Goal: Transaction & Acquisition: Purchase product/service

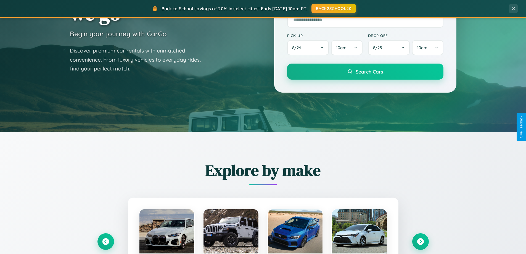
scroll to position [238, 0]
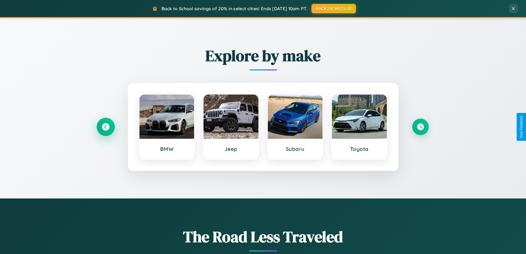
click at [106, 127] on icon at bounding box center [105, 126] width 7 height 7
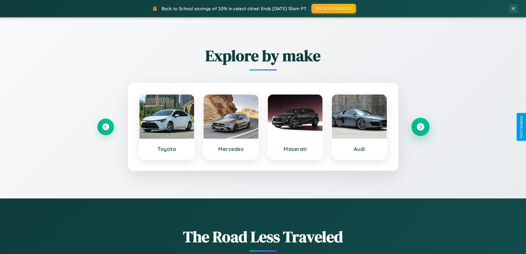
click at [420, 127] on icon at bounding box center [420, 126] width 7 height 7
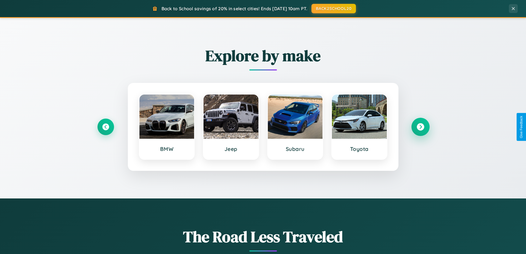
click at [420, 127] on icon at bounding box center [420, 126] width 7 height 7
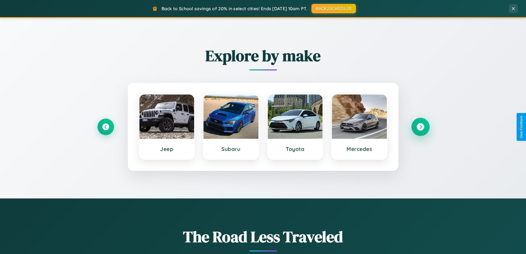
click at [420, 127] on icon at bounding box center [420, 126] width 7 height 7
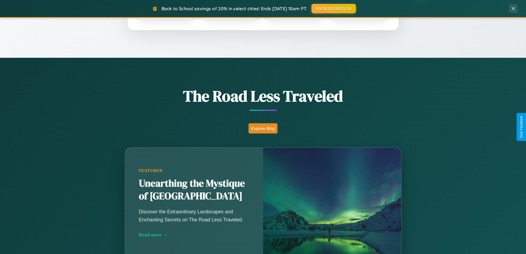
scroll to position [380, 0]
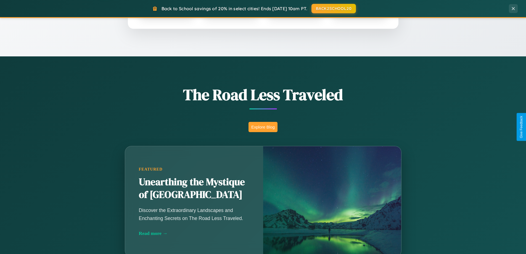
click at [263, 127] on button "Explore Blog" at bounding box center [263, 127] width 29 height 10
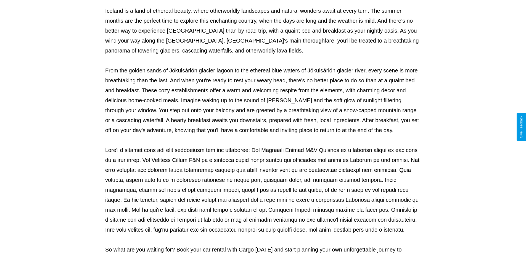
scroll to position [179, 0]
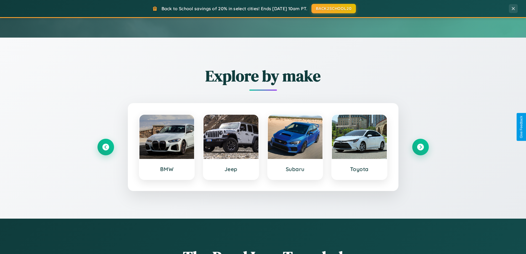
scroll to position [16, 0]
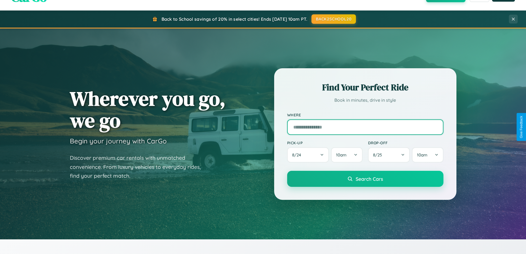
click at [365, 127] on input "text" at bounding box center [365, 126] width 156 height 15
type input "**********"
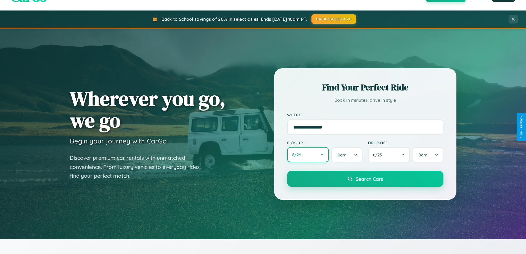
click at [308, 155] on button "8 / 24" at bounding box center [308, 154] width 42 height 15
select select "*"
select select "****"
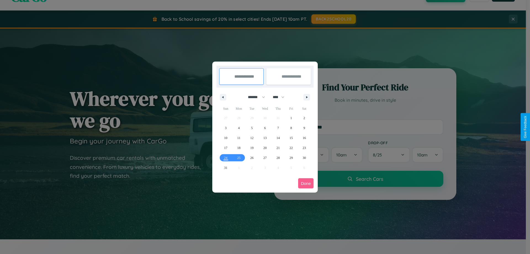
drag, startPoint x: 254, startPoint y: 97, endPoint x: 265, endPoint y: 111, distance: 17.7
click at [254, 97] on select "******* ******** ***** ***** *** **** **** ****** ********* ******* ******** **…" at bounding box center [255, 97] width 23 height 9
select select "*"
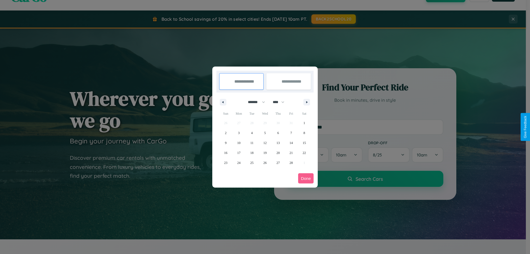
drag, startPoint x: 281, startPoint y: 102, endPoint x: 265, endPoint y: 111, distance: 18.3
click at [281, 102] on select "**** **** **** **** **** **** **** **** **** **** **** **** **** **** **** ****…" at bounding box center [278, 101] width 17 height 9
select select "****"
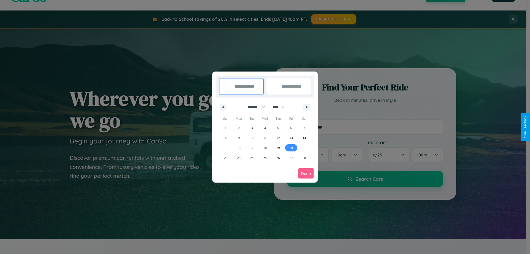
click at [291, 147] on span "20" at bounding box center [291, 148] width 3 height 10
type input "**********"
click at [307, 107] on icon "button" at bounding box center [308, 107] width 3 height 2
select select "*"
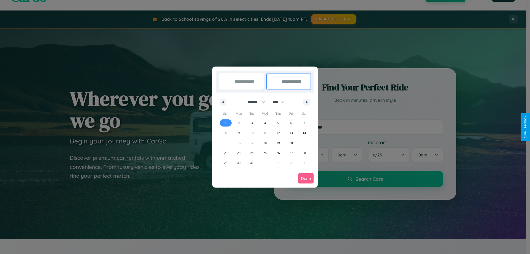
click at [226, 123] on span "1" at bounding box center [226, 123] width 2 height 10
type input "**********"
select select "*"
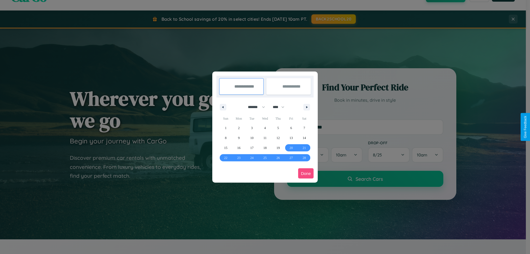
click at [306, 173] on button "Done" at bounding box center [305, 173] width 15 height 10
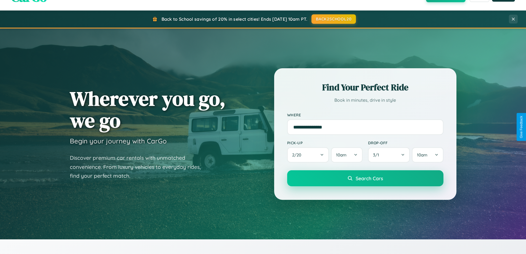
click at [365, 178] on span "Search Cars" at bounding box center [369, 178] width 27 height 6
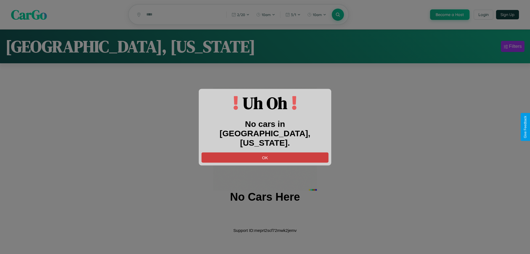
click at [265, 152] on button "OK" at bounding box center [265, 157] width 127 height 10
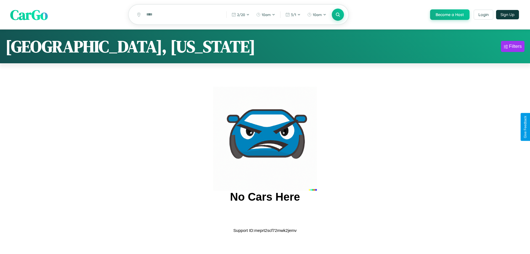
click at [29, 15] on span "CarGo" at bounding box center [29, 14] width 38 height 19
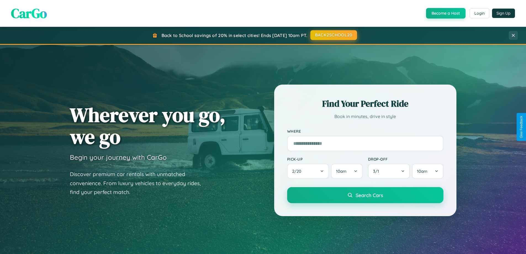
click at [333, 35] on button "BACK2SCHOOL20" at bounding box center [333, 35] width 47 height 10
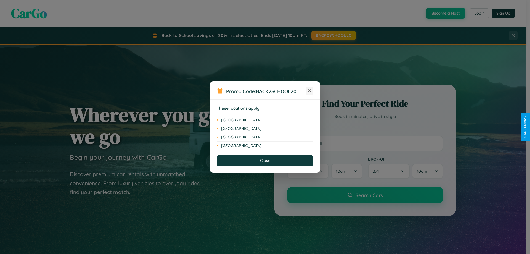
click at [310, 91] on icon at bounding box center [309, 90] width 3 height 3
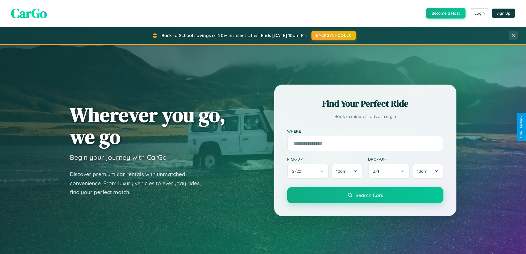
scroll to position [16, 0]
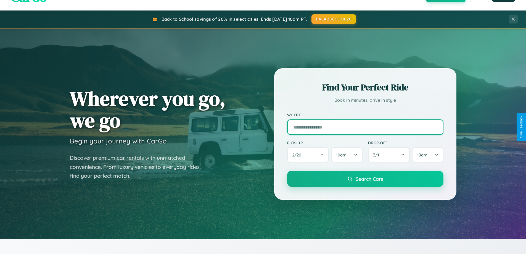
click at [365, 127] on input "text" at bounding box center [365, 126] width 156 height 15
type input "**********"
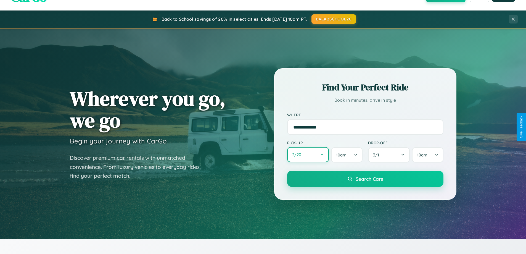
click at [308, 155] on button "2 / 20" at bounding box center [308, 154] width 42 height 15
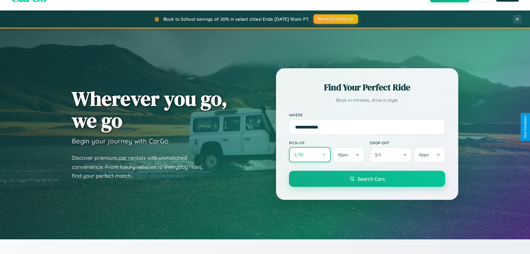
select select "*"
select select "****"
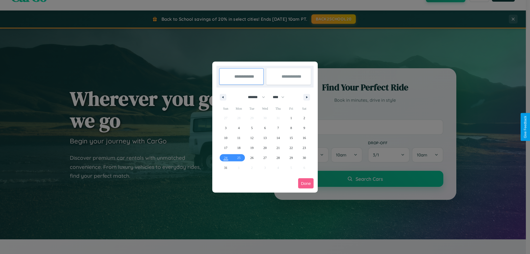
drag, startPoint x: 254, startPoint y: 97, endPoint x: 265, endPoint y: 111, distance: 17.7
click at [254, 97] on select "******* ******** ***** ***** *** **** **** ****** ********* ******* ******** **…" at bounding box center [255, 97] width 23 height 9
select select "*"
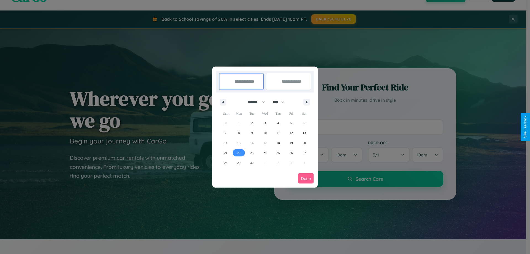
click at [239, 152] on span "22" at bounding box center [238, 153] width 3 height 10
type input "**********"
click at [278, 152] on span "25" at bounding box center [277, 153] width 3 height 10
type input "**********"
click at [306, 178] on button "Done" at bounding box center [305, 178] width 15 height 10
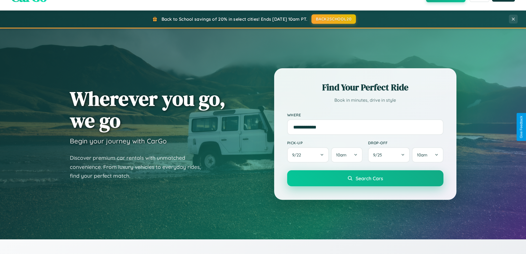
click at [365, 178] on span "Search Cars" at bounding box center [369, 178] width 27 height 6
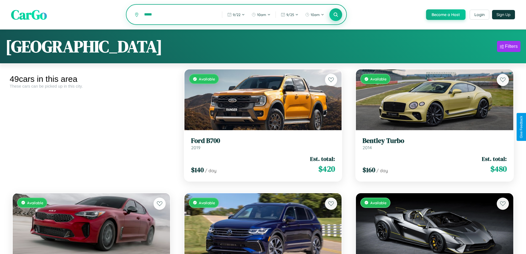
type input "*****"
click at [336, 15] on icon at bounding box center [335, 14] width 5 height 5
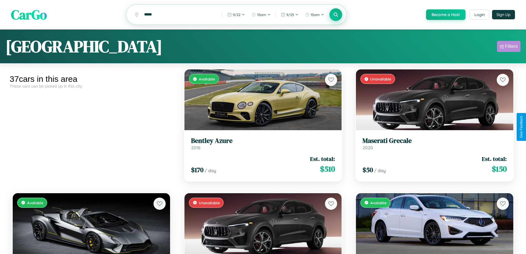
click at [509, 47] on div "Filters" at bounding box center [511, 47] width 13 height 6
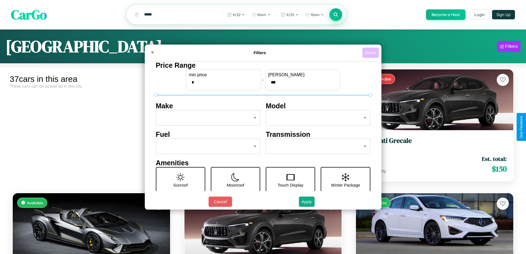
click at [371, 52] on button "Reset" at bounding box center [370, 53] width 16 height 10
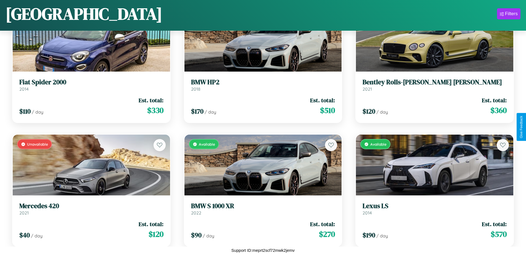
scroll to position [1314, 0]
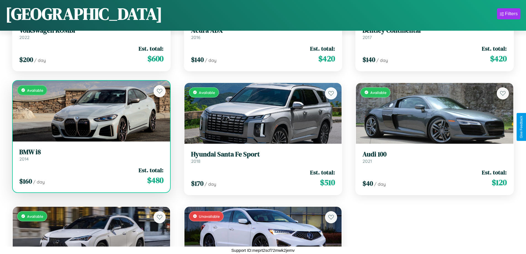
click at [91, 157] on link "BMW i8 2014" at bounding box center [91, 155] width 144 height 14
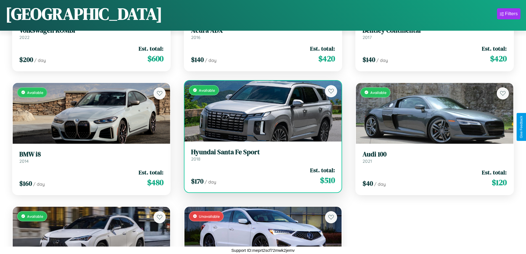
scroll to position [1191, 0]
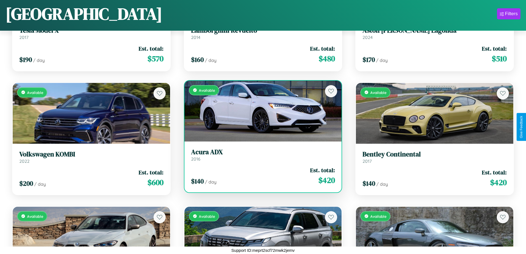
click at [261, 176] on div "$ 140 / day Est. total: $ 420" at bounding box center [263, 176] width 144 height 20
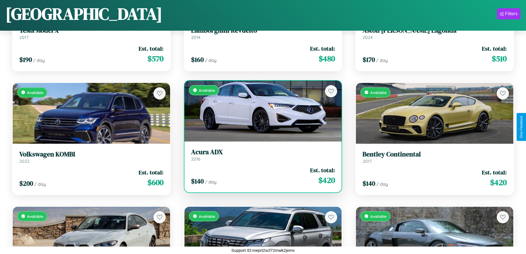
click at [261, 176] on div "$ 140 / day Est. total: $ 420" at bounding box center [263, 176] width 144 height 20
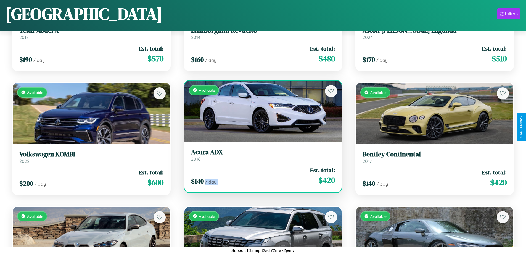
click at [261, 176] on div "$ 140 / day Est. total: $ 420" at bounding box center [263, 176] width 144 height 20
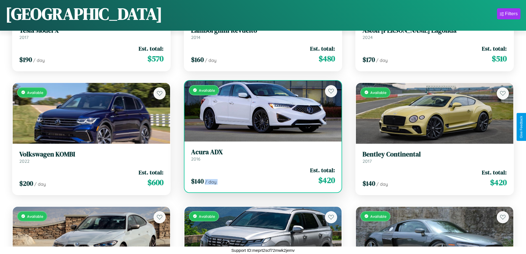
click at [261, 176] on div "$ 140 / day Est. total: $ 420" at bounding box center [263, 176] width 144 height 20
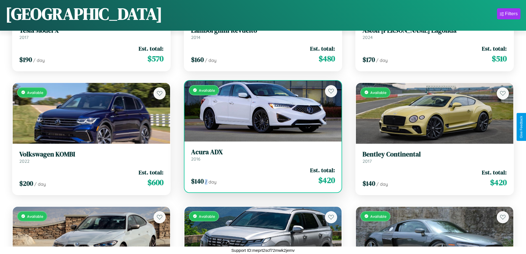
click at [261, 176] on div "$ 140 / day Est. total: $ 420" at bounding box center [263, 176] width 144 height 20
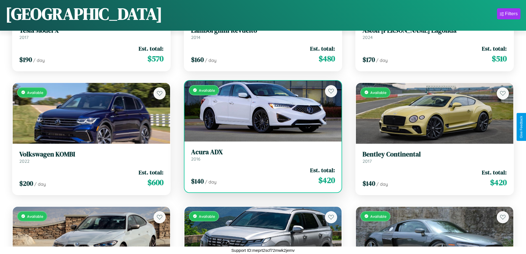
click at [261, 155] on h3 "Acura ADX" at bounding box center [263, 152] width 144 height 8
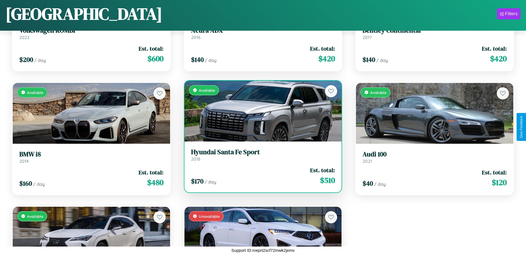
click at [261, 155] on h3 "Hyundai Santa Fe Sport" at bounding box center [263, 152] width 144 height 8
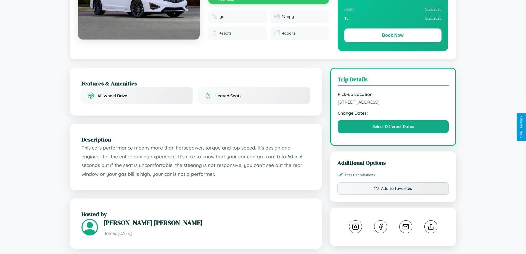
scroll to position [181, 0]
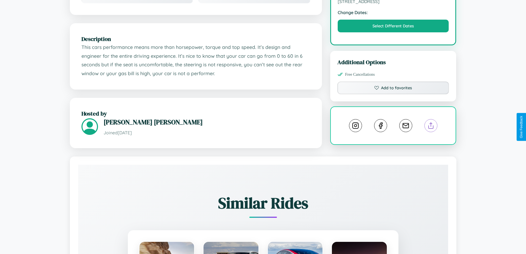
click at [431, 126] on line at bounding box center [431, 125] width 0 height 4
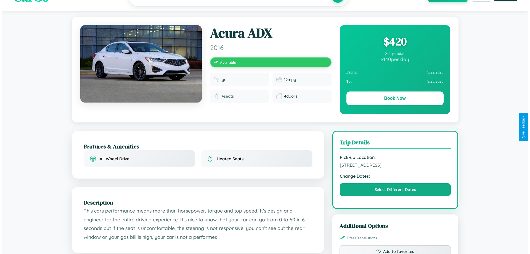
scroll to position [0, 0]
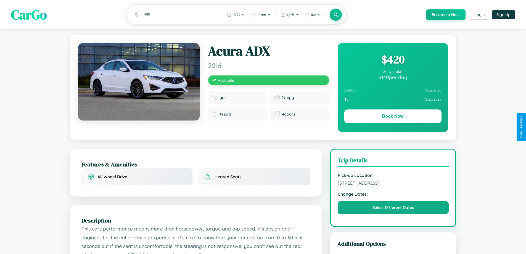
click at [393, 60] on div "$ 420" at bounding box center [392, 59] width 97 height 15
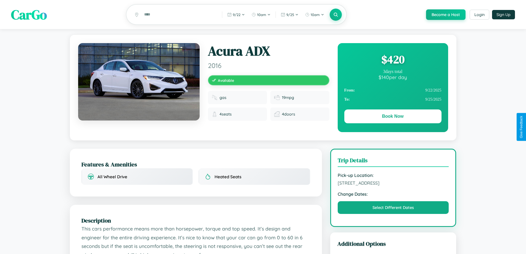
click at [393, 60] on div "$ 420" at bounding box center [392, 59] width 97 height 15
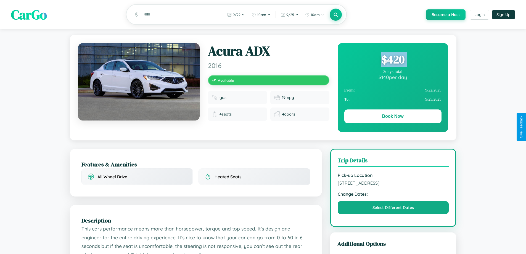
click at [393, 60] on div "$ 420" at bounding box center [392, 59] width 97 height 15
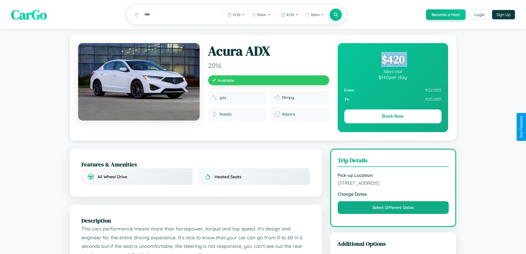
click at [393, 60] on div "$ 420" at bounding box center [392, 59] width 97 height 15
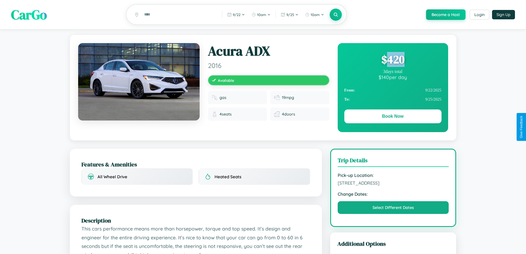
click at [393, 60] on div "$ 420" at bounding box center [392, 59] width 97 height 15
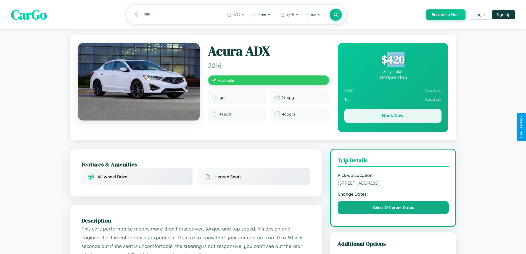
click at [393, 117] on button "Book Now" at bounding box center [392, 116] width 97 height 14
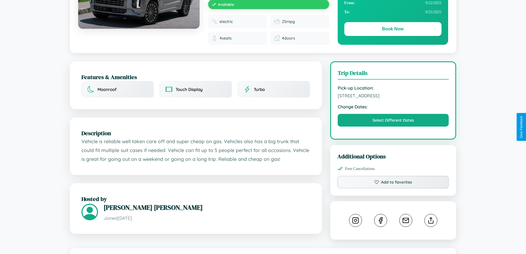
scroll to position [116, 0]
